Goal: Check status: Check status

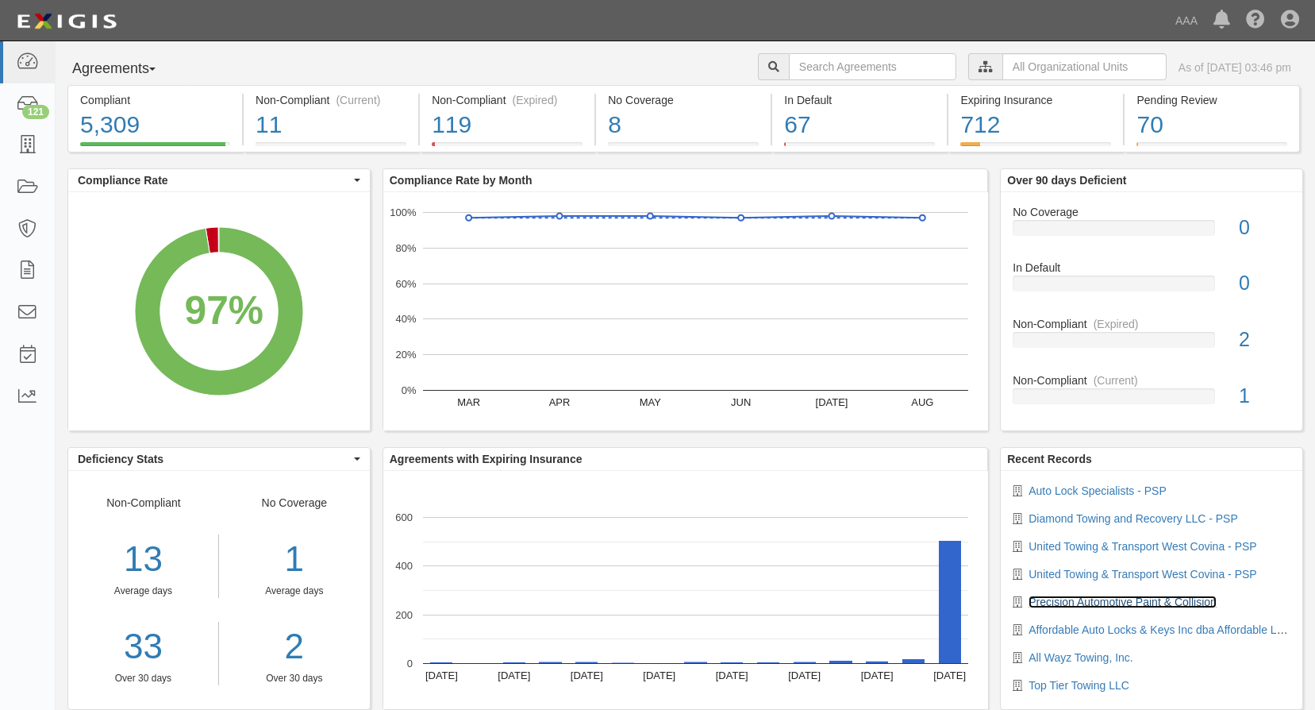
click at [1088, 601] on link "Precision Automotive Paint & Collision" at bounding box center [1123, 601] width 188 height 13
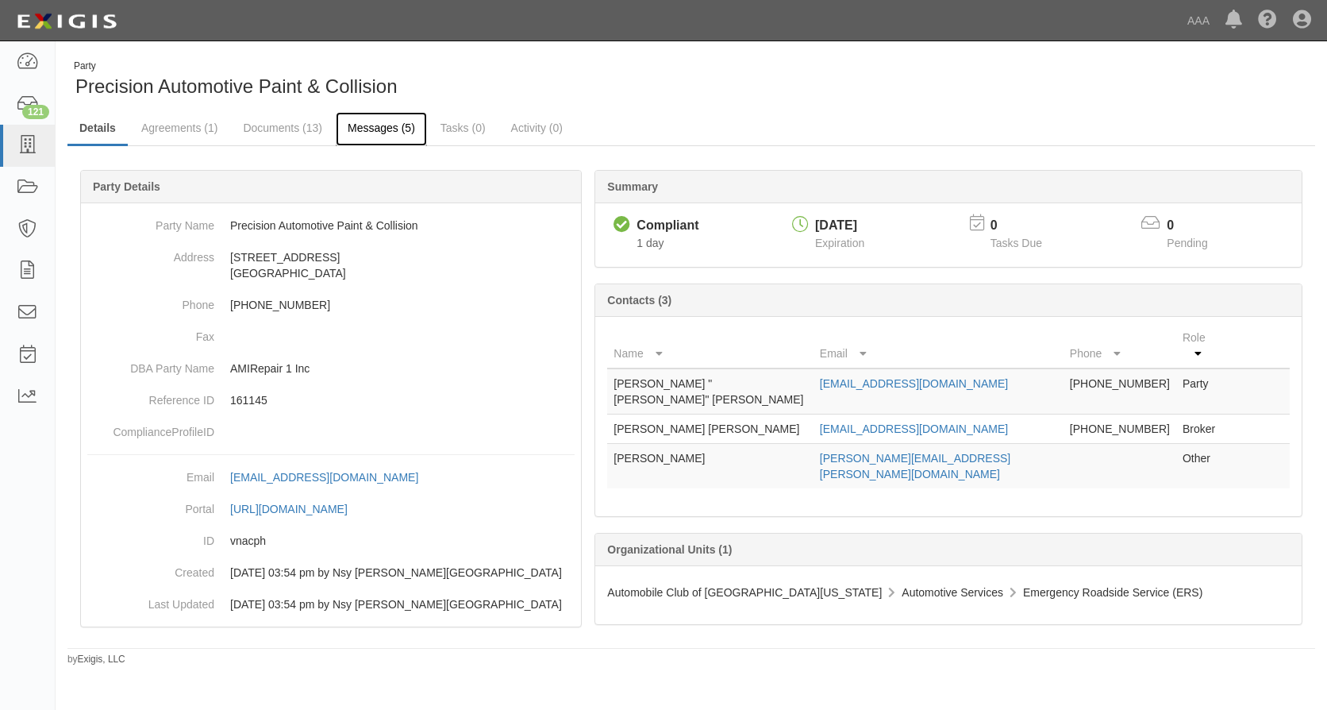
click at [357, 121] on link "Messages (5)" at bounding box center [381, 129] width 91 height 34
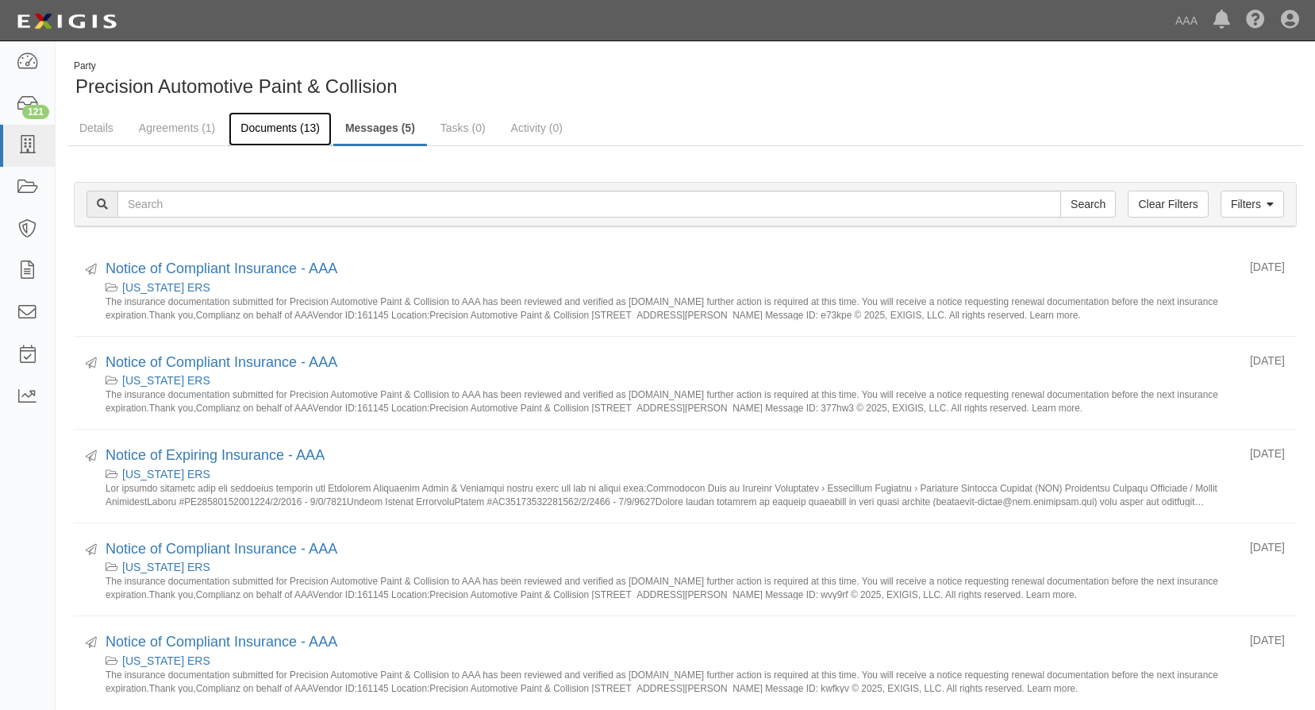
click at [287, 125] on link "Documents (13)" at bounding box center [280, 129] width 103 height 34
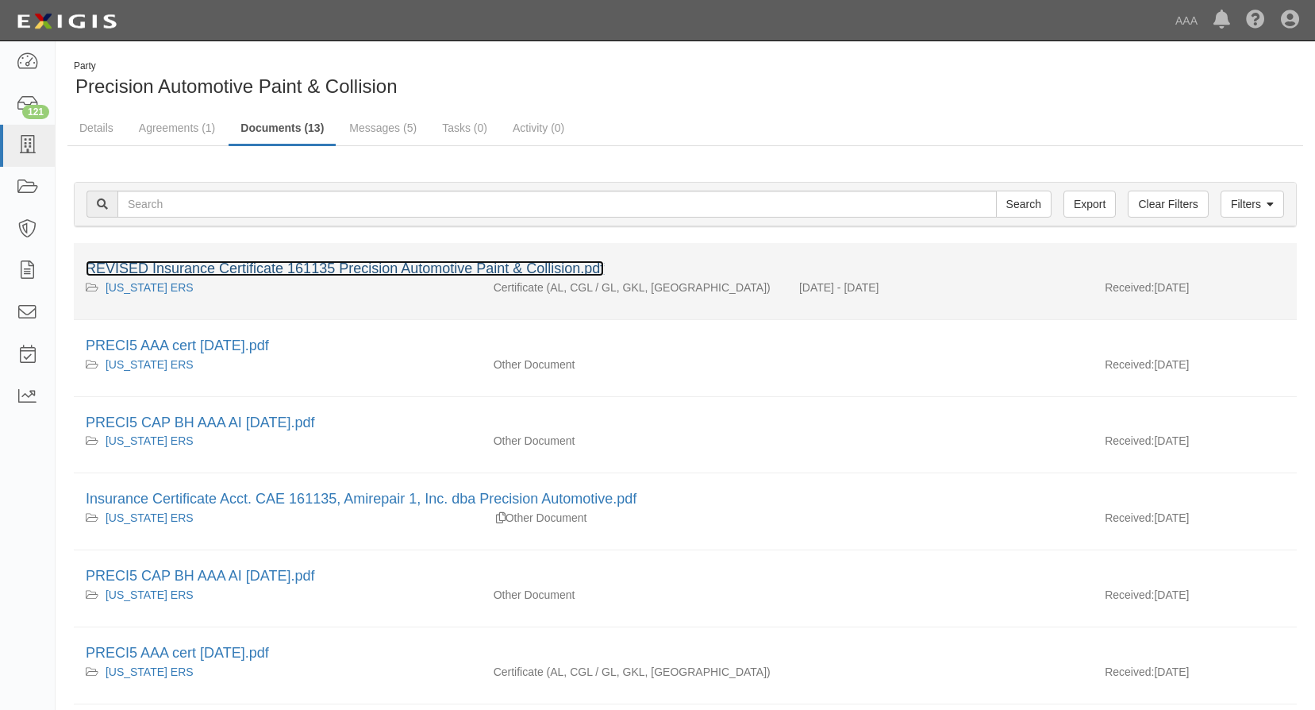
click at [243, 272] on link "REVISED Insurance Certificate 161135 Precision Automotive Paint & Collision.pdf" at bounding box center [345, 268] width 518 height 16
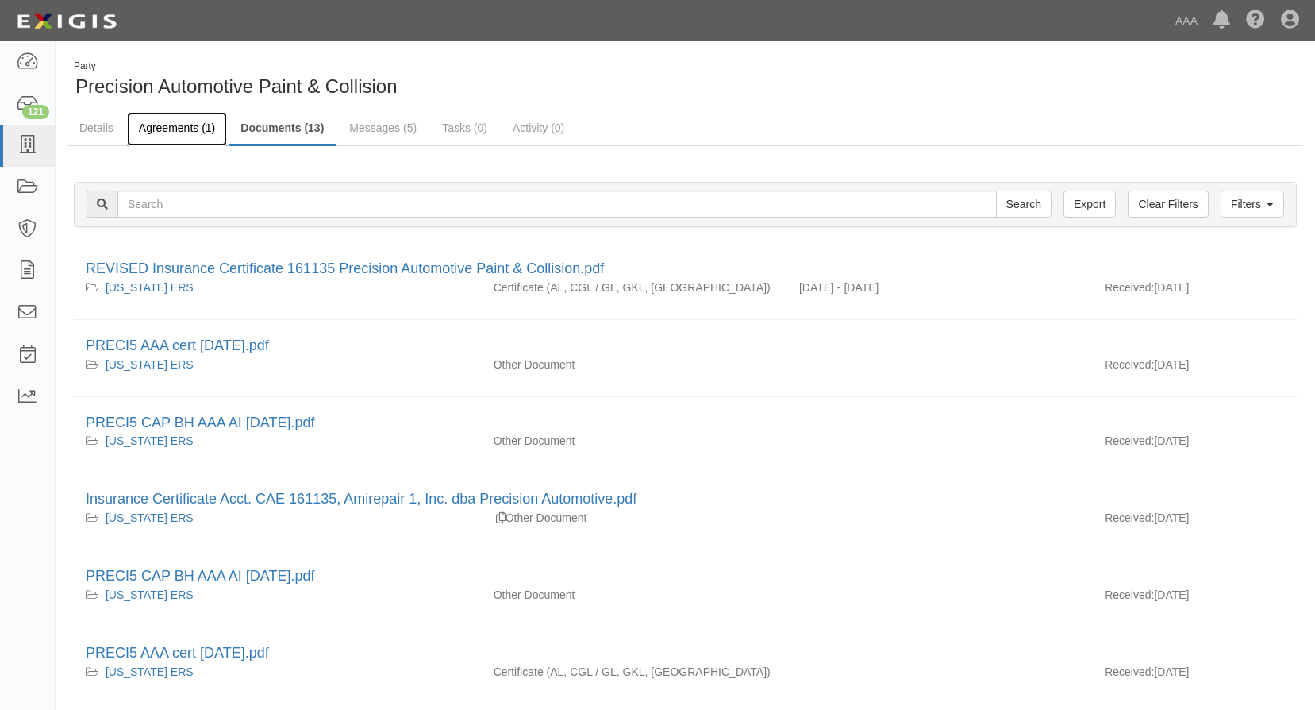
click at [179, 125] on link "Agreements (1)" at bounding box center [177, 129] width 100 height 34
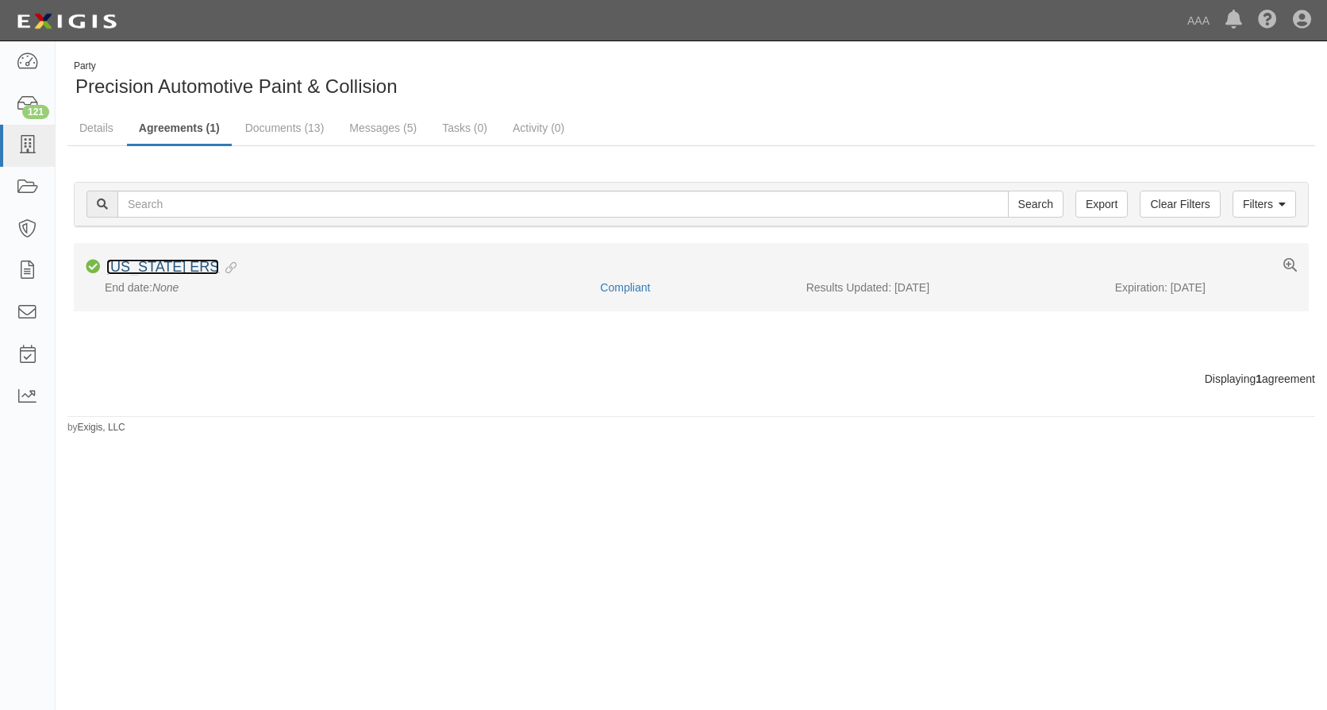
click at [183, 264] on link "[US_STATE] ERS" at bounding box center [162, 267] width 113 height 16
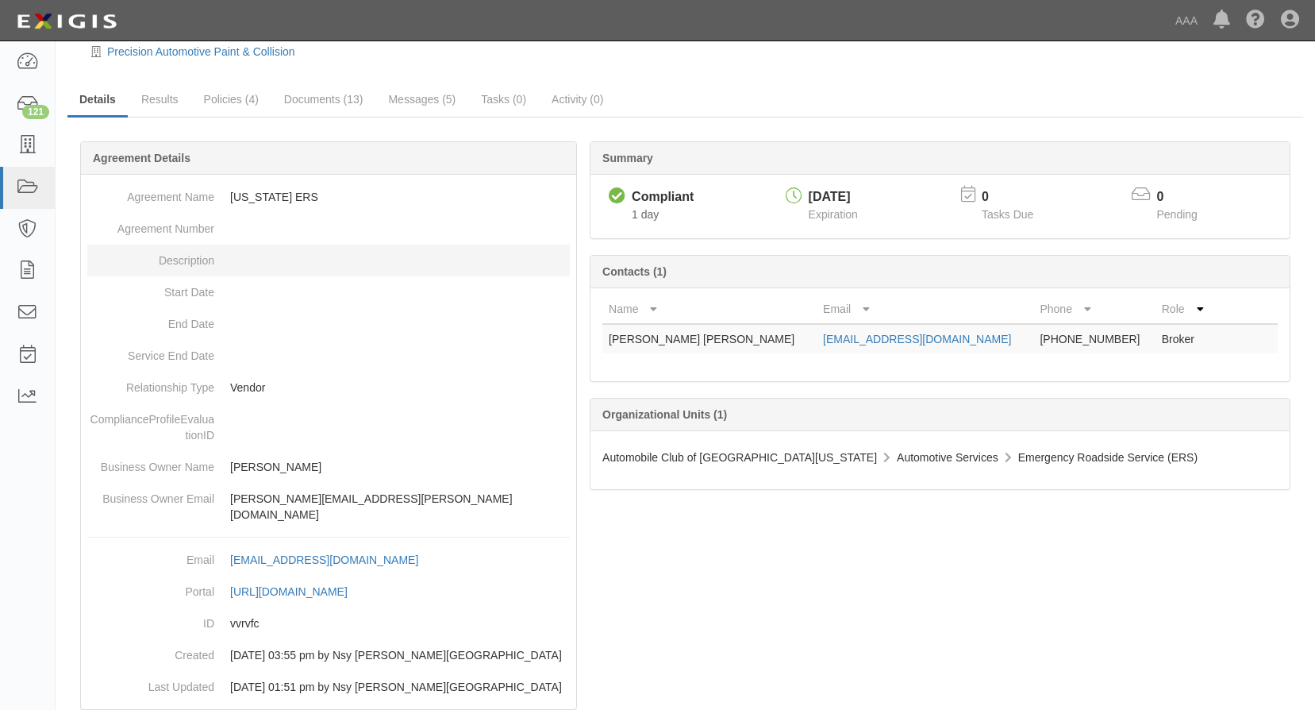
scroll to position [66, 0]
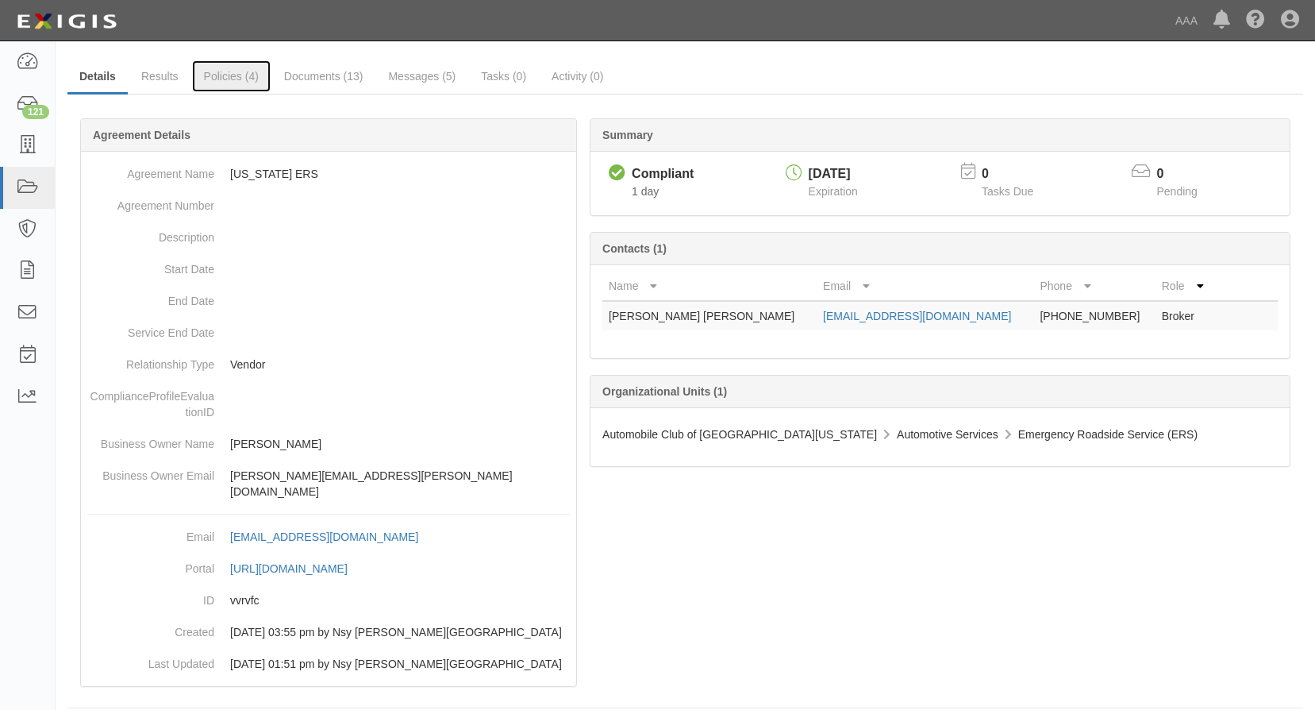
drag, startPoint x: 230, startPoint y: 75, endPoint x: 238, endPoint y: 105, distance: 31.2
click at [230, 75] on link "Policies (4)" at bounding box center [231, 76] width 79 height 32
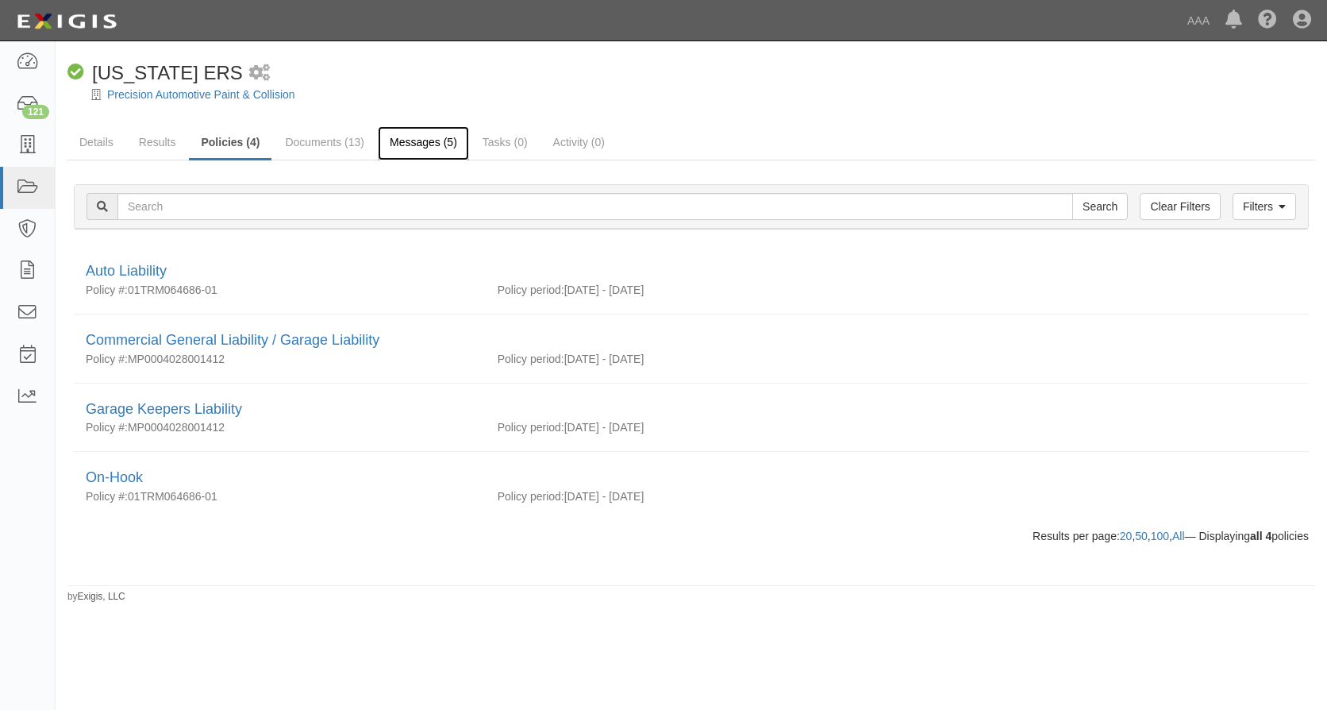
click at [410, 145] on link "Messages (5)" at bounding box center [423, 143] width 91 height 34
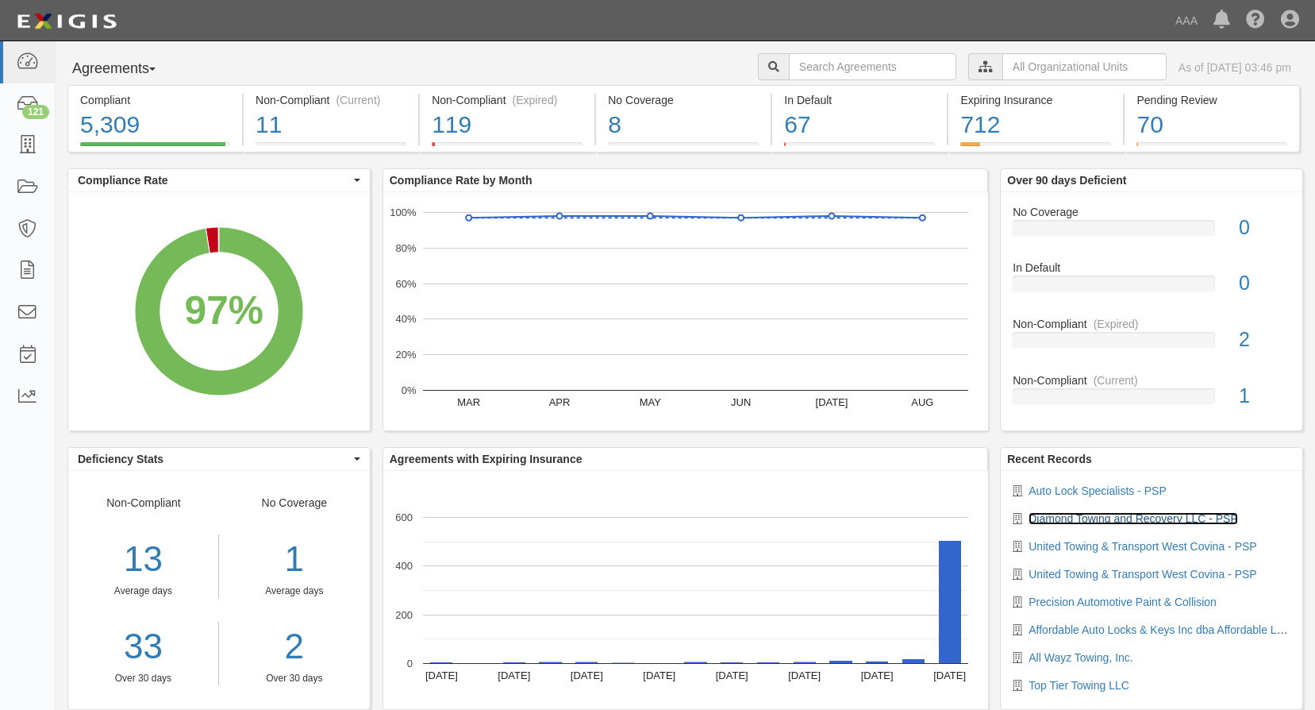
click at [1080, 520] on link "Diamond Towing and Recovery LLC - PSP" at bounding box center [1134, 518] width 210 height 13
click at [1093, 489] on link "Auto Lock Specialists - PSP" at bounding box center [1098, 490] width 138 height 13
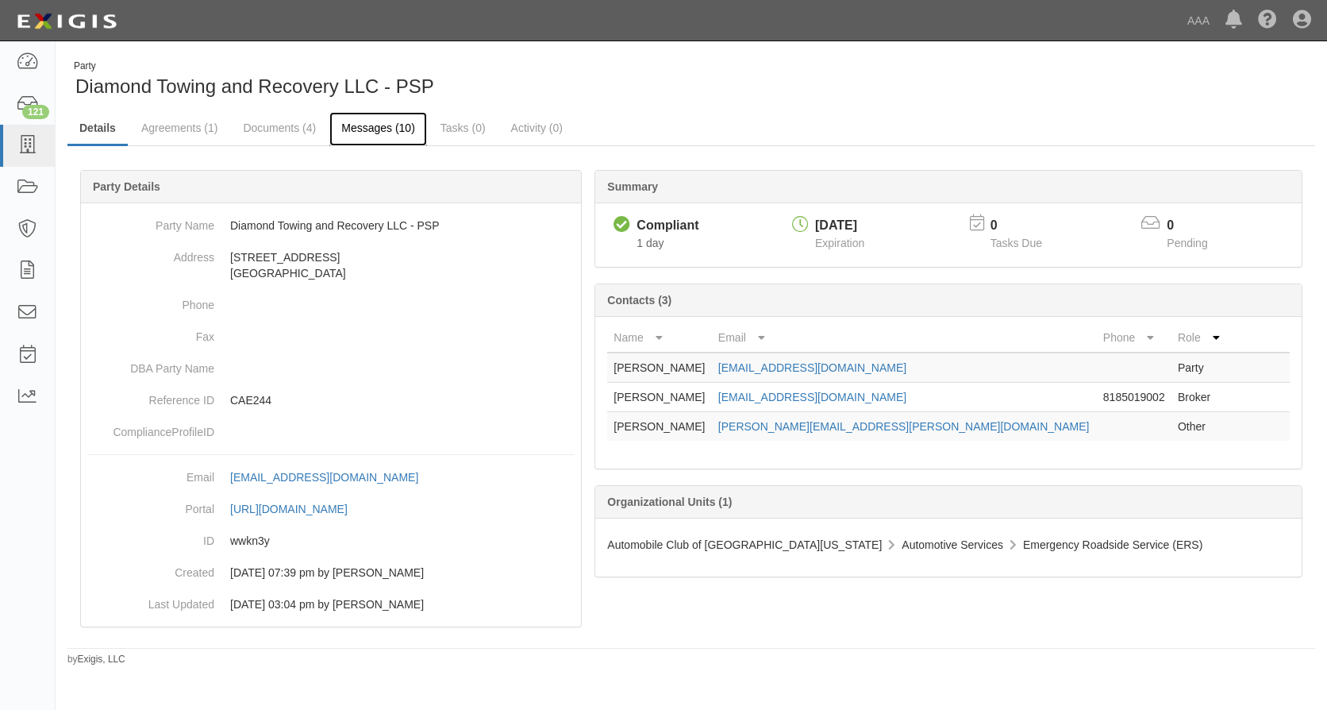
click at [377, 130] on link "Messages (10)" at bounding box center [378, 129] width 98 height 34
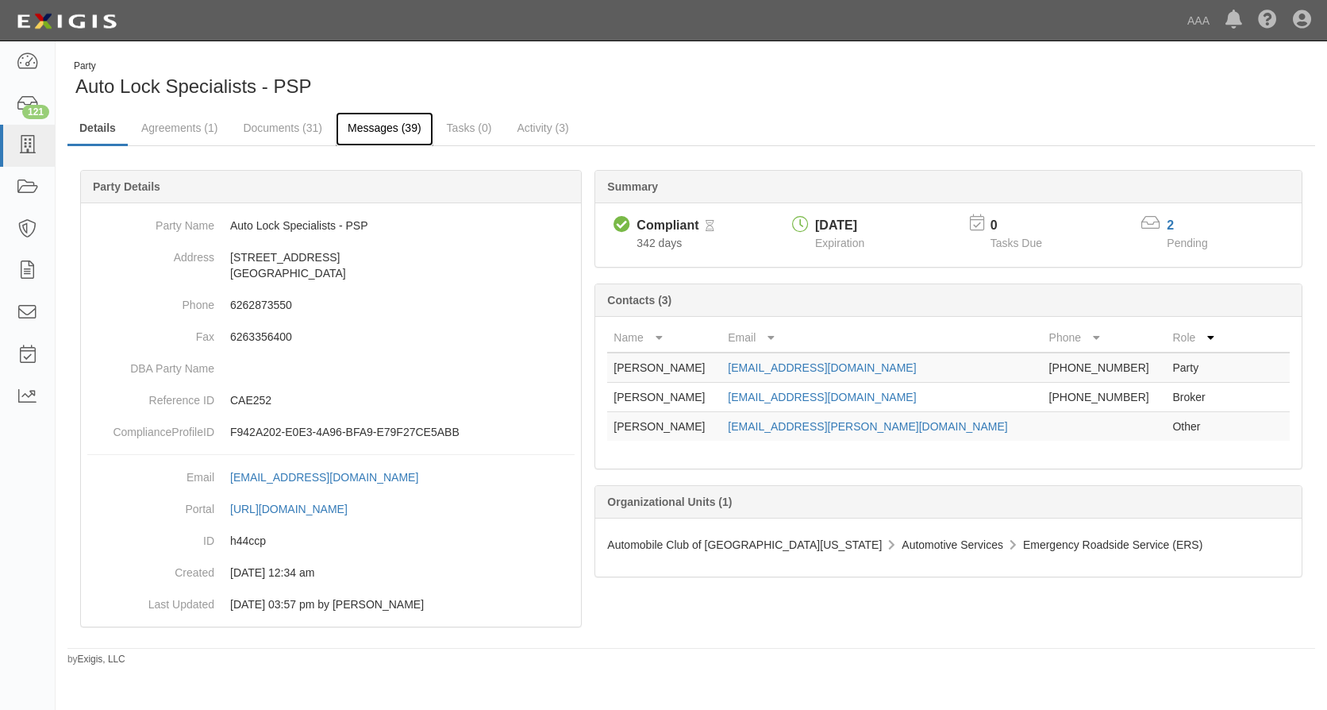
click at [379, 124] on link "Messages (39)" at bounding box center [385, 129] width 98 height 34
